Goal: Task Accomplishment & Management: Manage account settings

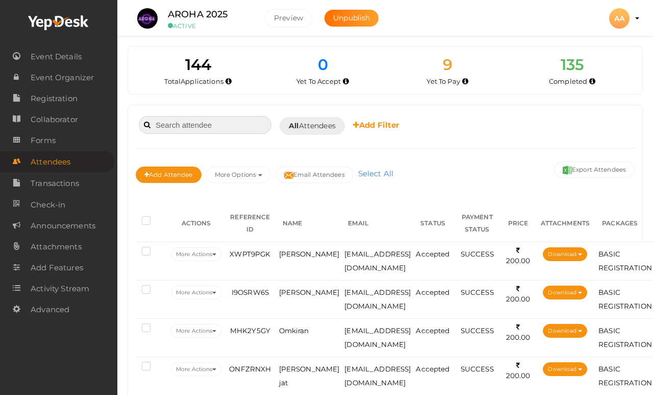
click at [214, 124] on input at bounding box center [205, 125] width 133 height 18
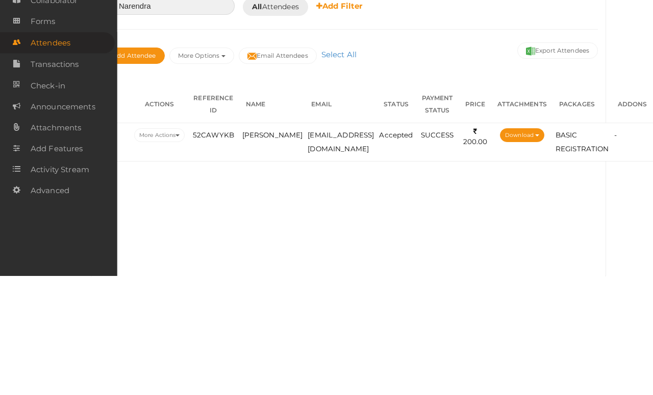
scroll to position [0, 70]
click at [418, 241] on td "SUCCESS" at bounding box center [437, 260] width 43 height 38
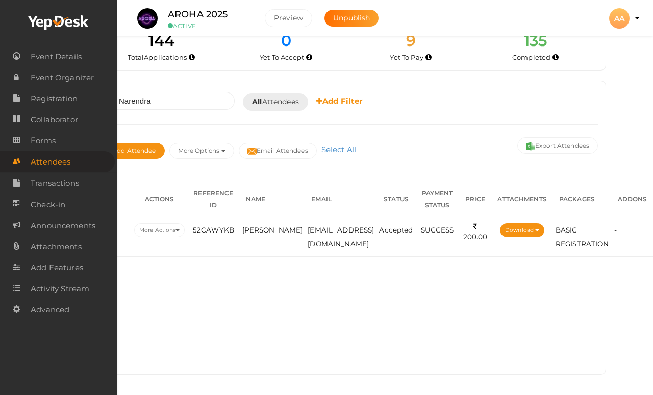
click at [426, 229] on span "SUCCESS" at bounding box center [437, 230] width 33 height 8
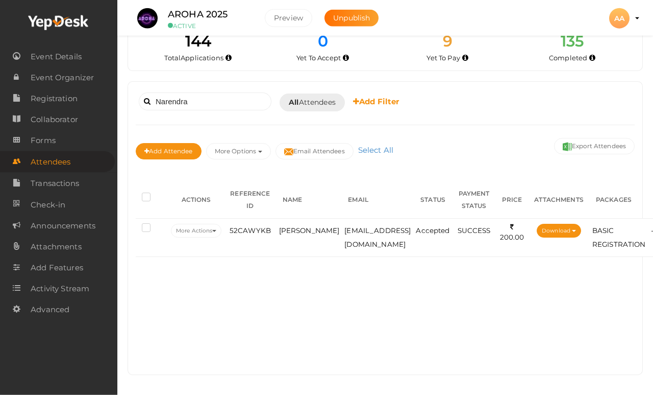
click at [202, 227] on button "More Actions" at bounding box center [196, 231] width 51 height 14
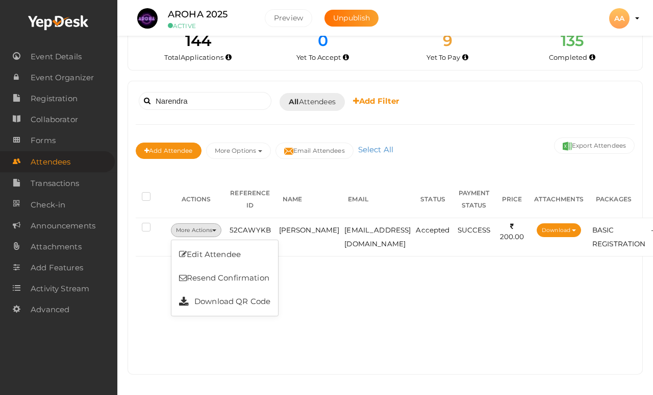
click at [367, 318] on div "Narendra Booked for [DATE] [DATE] [DATE] This Week Custom Date All Attendees Al…" at bounding box center [385, 227] width 515 height 292
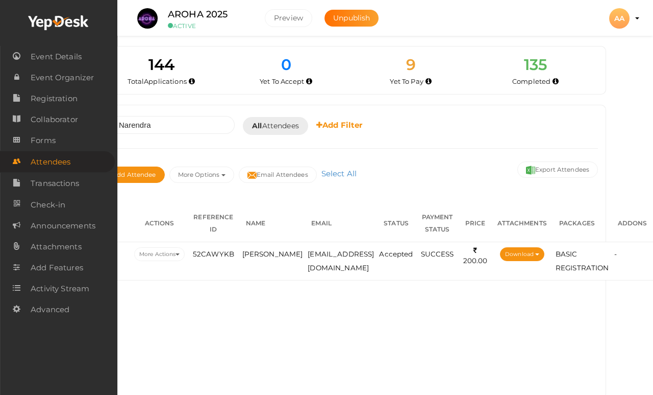
scroll to position [0, 70]
click at [601, 255] on li "BASIC REGISTRATION" at bounding box center [583, 261] width 54 height 28
click at [513, 249] on button "Download" at bounding box center [522, 254] width 44 height 14
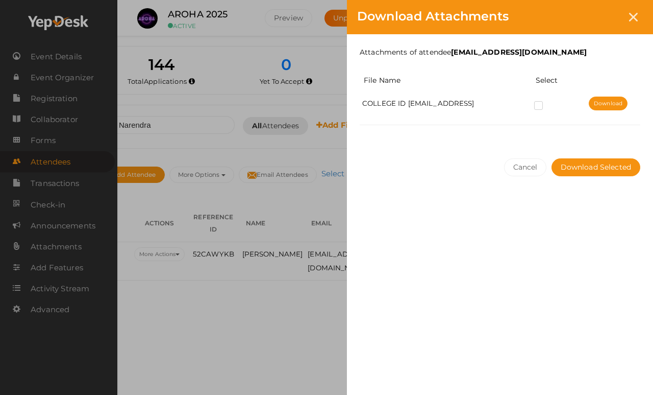
click at [495, 125] on td "COLLEGE ID [EMAIL_ADDRESS]" at bounding box center [446, 108] width 172 height 34
click at [518, 124] on td "COLLEGE ID [EMAIL_ADDRESS]" at bounding box center [446, 108] width 172 height 34
click at [531, 120] on td "COLLEGE ID [EMAIL_ADDRESS]" at bounding box center [446, 108] width 172 height 34
click at [628, 20] on div at bounding box center [633, 17] width 19 height 19
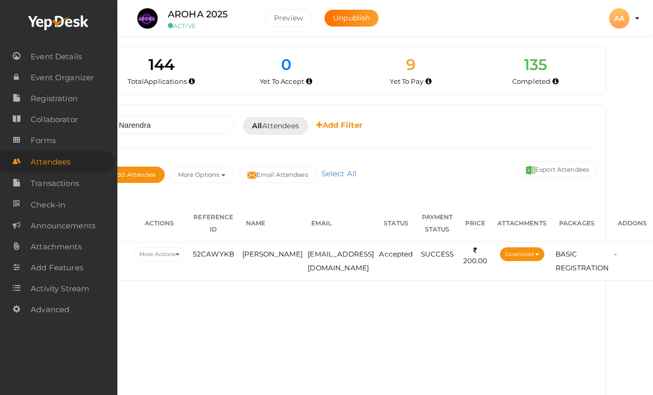
scroll to position [0, 0]
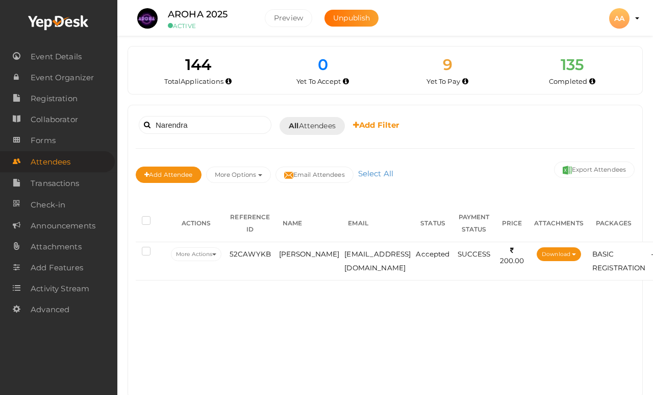
click at [248, 254] on span "52CAWYKB" at bounding box center [250, 254] width 41 height 8
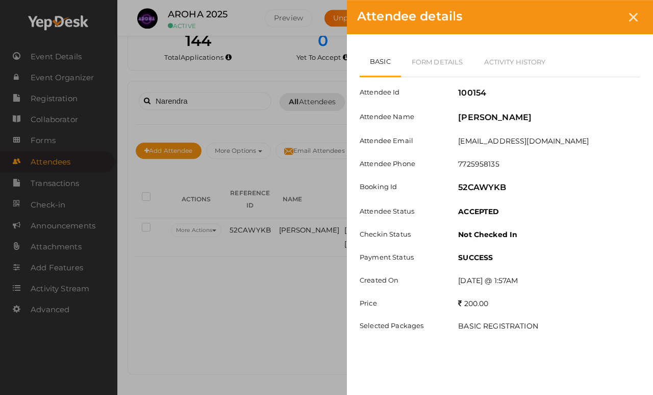
scroll to position [24, 0]
click at [360, 22] on span "Attendee details" at bounding box center [409, 16] width 105 height 15
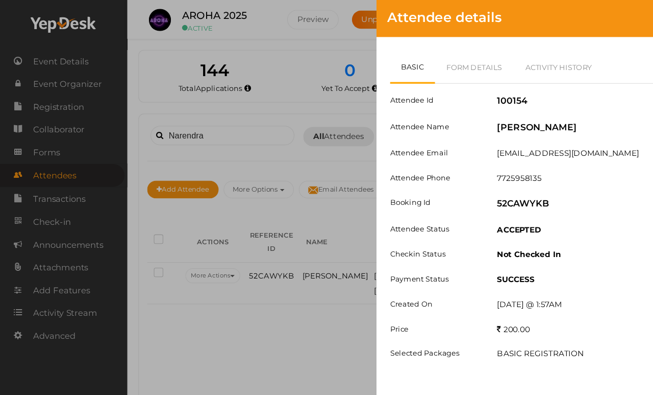
click at [420, 156] on div "Attendee Id 100154 Attendee Name [PERSON_NAME] Attendee Email [EMAIL_ADDRESS][D…" at bounding box center [500, 209] width 281 height 264
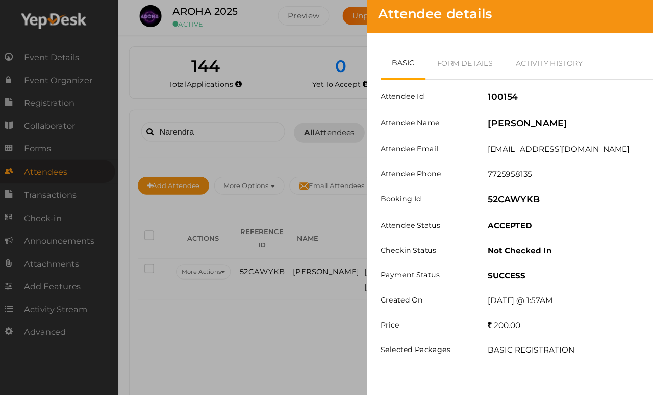
click at [245, 244] on div "Attendee details Basic Form Details Activity History Attendee Id 100154 Attende…" at bounding box center [326, 197] width 653 height 395
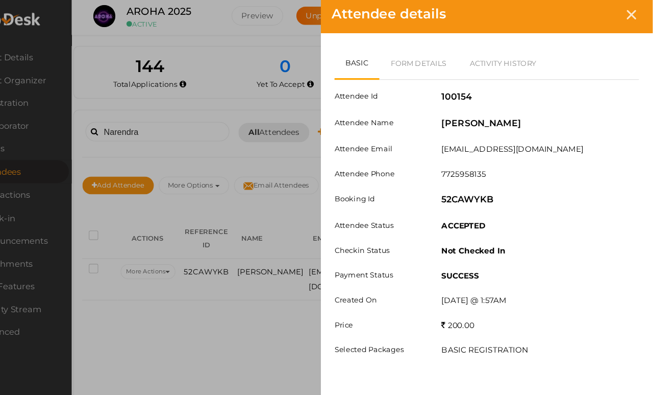
scroll to position [0, 70]
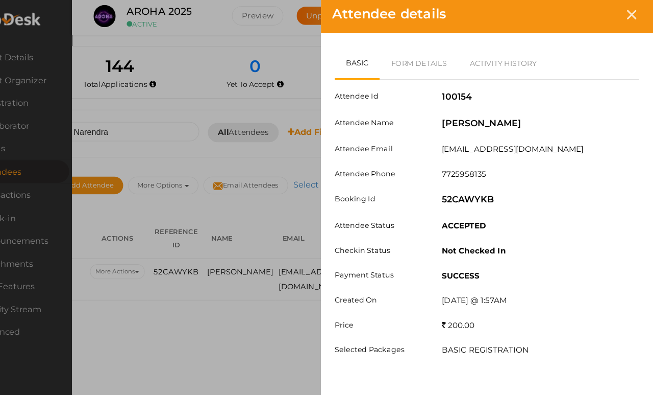
click at [595, 5] on div "Attendee details" at bounding box center [500, 17] width 306 height 34
click at [629, 13] on icon at bounding box center [633, 17] width 9 height 9
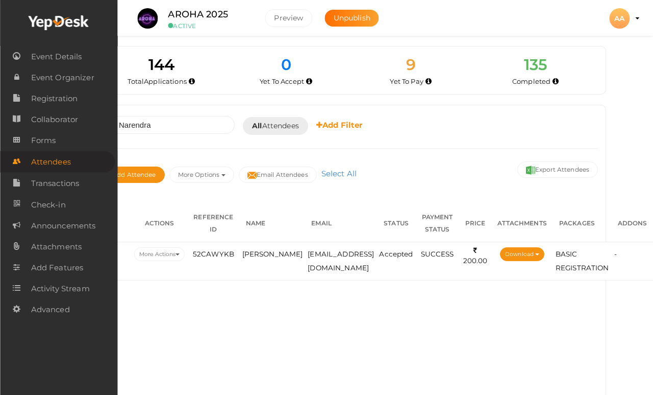
scroll to position [0, 0]
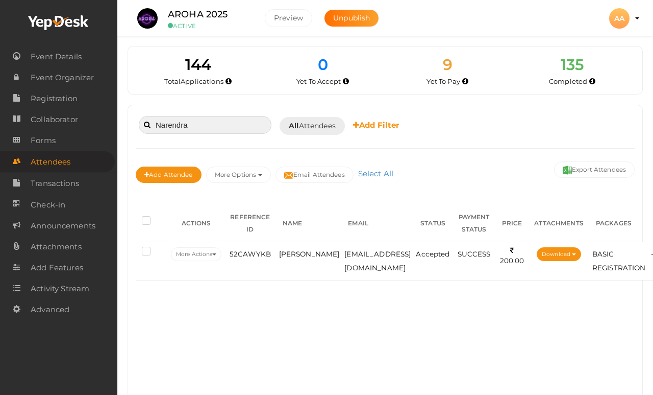
click at [243, 126] on input "Narendra" at bounding box center [205, 125] width 133 height 18
type input "N"
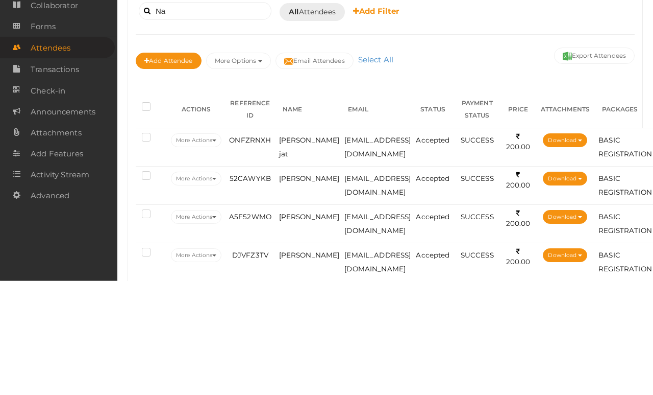
click at [261, 250] on span "ONFZRNXH" at bounding box center [250, 254] width 42 height 8
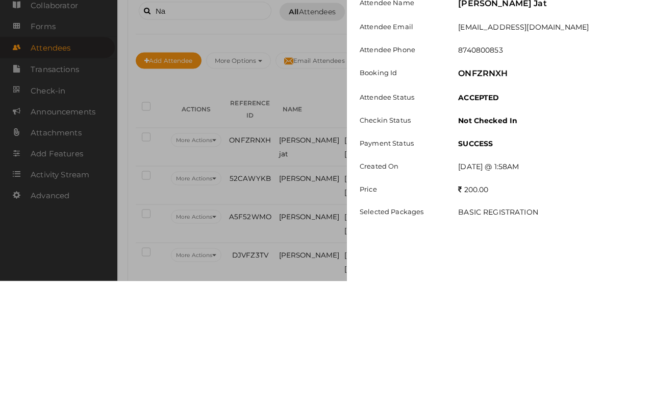
scroll to position [114, 0]
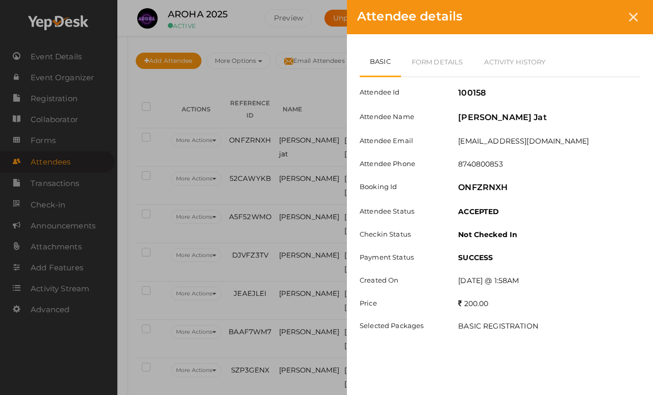
click at [260, 277] on div "Attendee details Basic Form Details Activity History Attendee Id 100158 Attende…" at bounding box center [326, 197] width 653 height 395
click at [639, 19] on div at bounding box center [633, 17] width 19 height 19
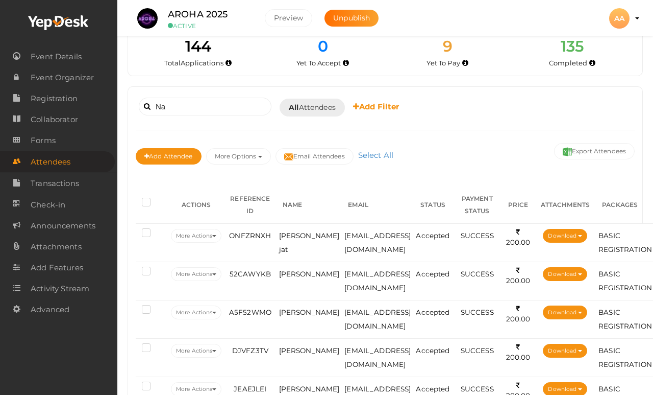
scroll to position [0, 0]
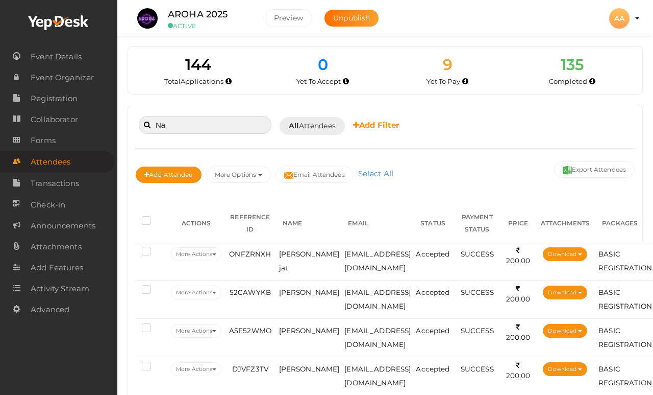
click at [233, 126] on input "Na" at bounding box center [205, 125] width 133 height 18
type input "N"
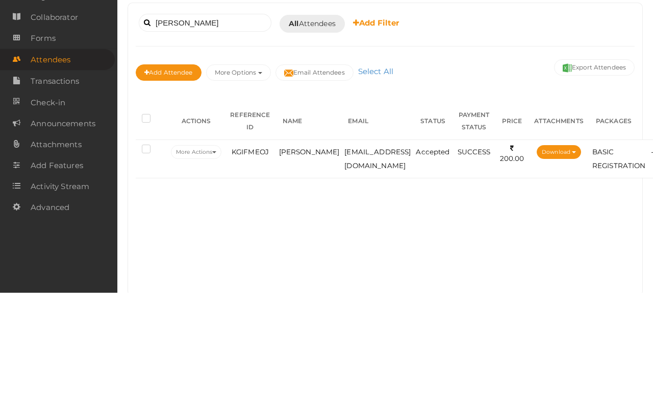
click at [259, 241] on td "KGIFMEOJ" at bounding box center [250, 260] width 52 height 38
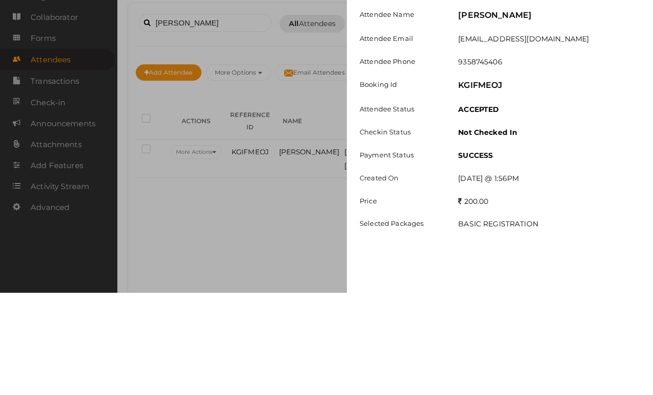
scroll to position [24, 0]
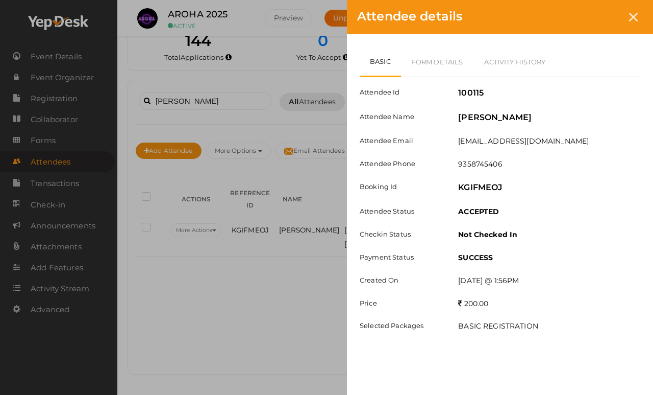
click at [632, 17] on icon at bounding box center [633, 17] width 9 height 9
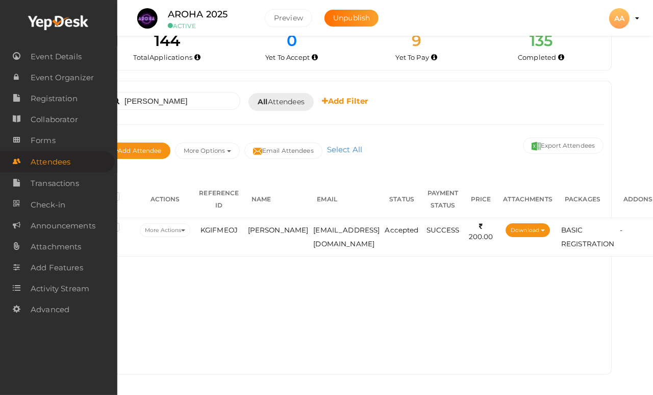
scroll to position [29, 0]
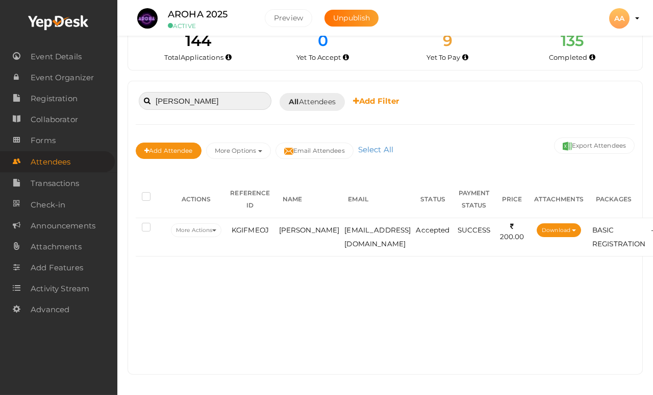
click at [234, 96] on input "[PERSON_NAME]" at bounding box center [205, 101] width 133 height 18
type input "A"
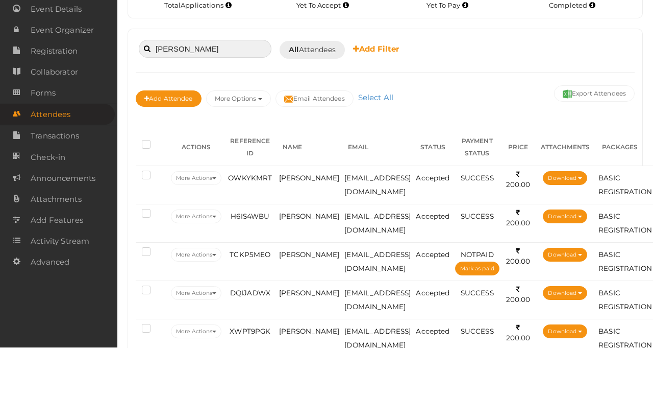
scroll to position [24, 0]
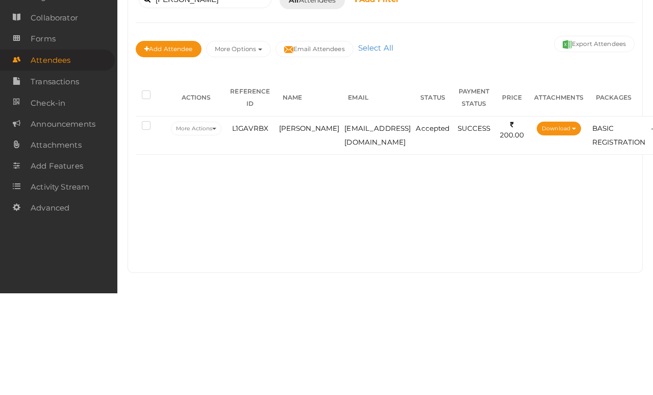
click at [250, 226] on span "L1GAVRBX" at bounding box center [250, 230] width 36 height 8
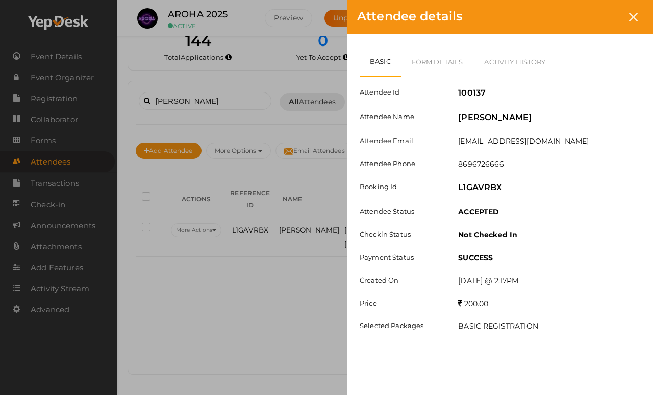
click at [543, 301] on div "200.00" at bounding box center [550, 303] width 198 height 10
click at [639, 12] on div at bounding box center [633, 17] width 19 height 19
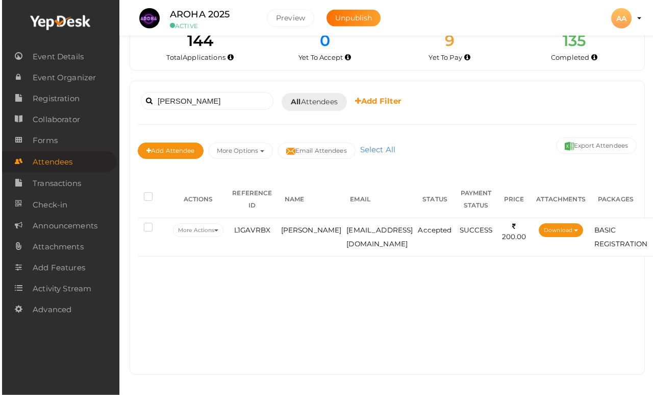
scroll to position [23, 0]
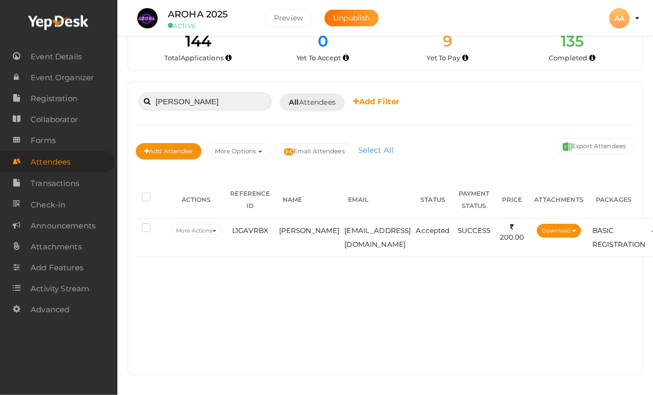
click at [194, 96] on input "[PERSON_NAME]" at bounding box center [205, 101] width 133 height 18
type input "Y"
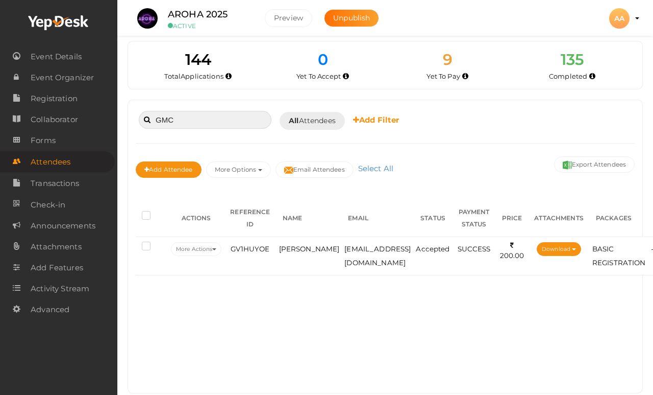
scroll to position [0, 0]
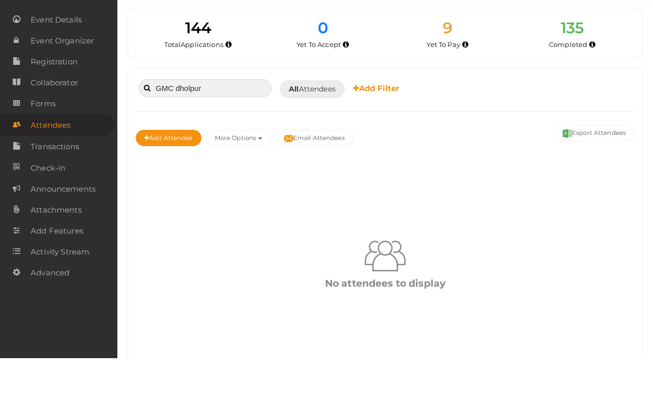
click at [222, 116] on input "GMC dholpur" at bounding box center [205, 125] width 133 height 18
click at [225, 116] on input "GMC dholpur" at bounding box center [205, 125] width 133 height 18
type input "G"
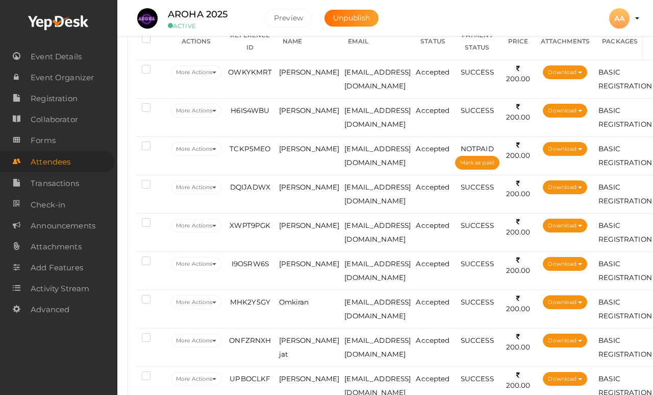
scroll to position [27, 0]
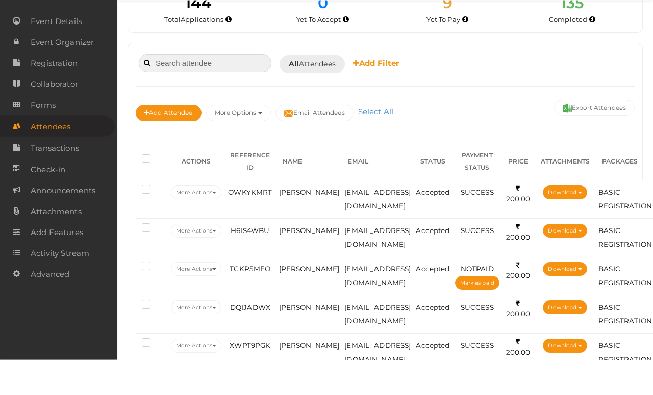
type input "V"
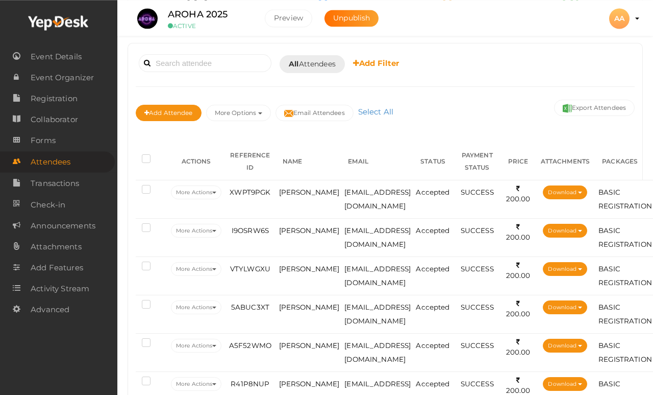
scroll to position [0, 0]
